Goal: Task Accomplishment & Management: Use online tool/utility

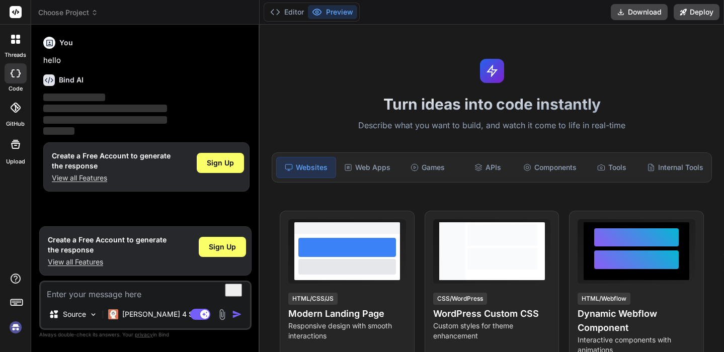
click at [164, 298] on textarea "To enrich screen reader interactions, please activate Accessibility in Grammarl…" at bounding box center [145, 291] width 209 height 18
click at [163, 296] on textarea "To enrich screen reader interactions, please activate Accessibility in Grammarl…" at bounding box center [145, 291] width 209 height 18
type textarea "x"
type textarea "g"
type textarea "x"
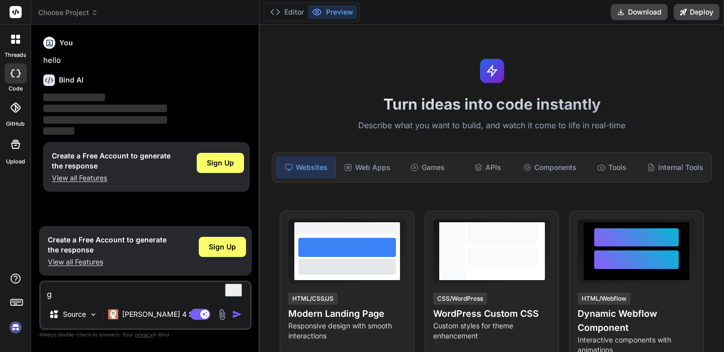
type textarea "ge"
type textarea "x"
type textarea "gel"
type textarea "x"
type textarea "gell"
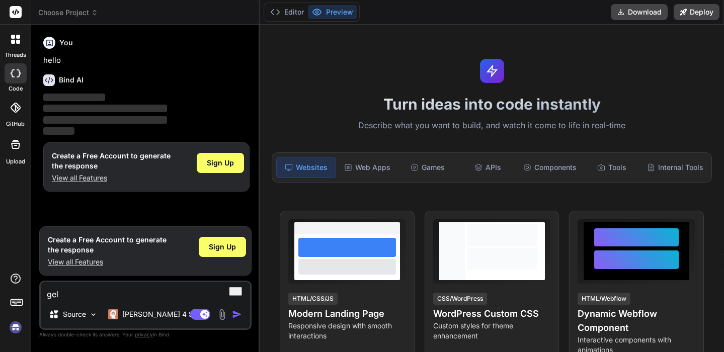
type textarea "x"
type textarea "gel"
type textarea "x"
type textarea "ge"
type textarea "x"
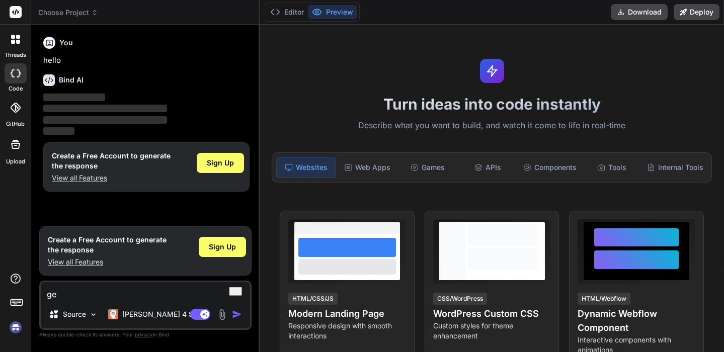
type textarea "g"
type textarea "x"
type textarea "h"
type textarea "x"
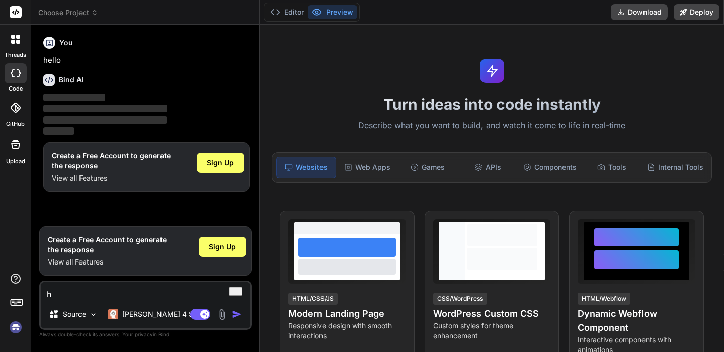
type textarea "he"
type textarea "x"
type textarea "hel"
type textarea "x"
type textarea "hell"
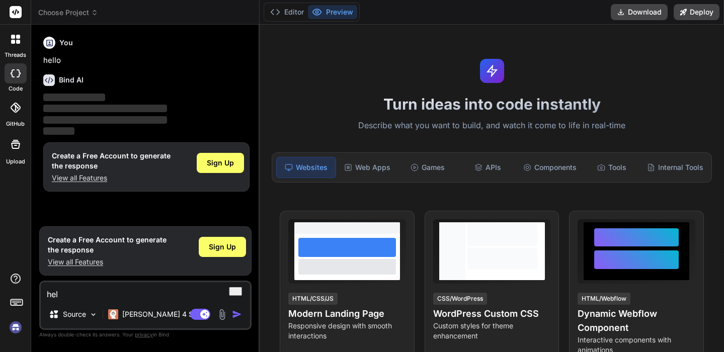
type textarea "x"
type textarea "hello"
type textarea "x"
type textarea "hello"
click at [237, 316] on img "button" at bounding box center [237, 315] width 10 height 10
